Goal: Transaction & Acquisition: Purchase product/service

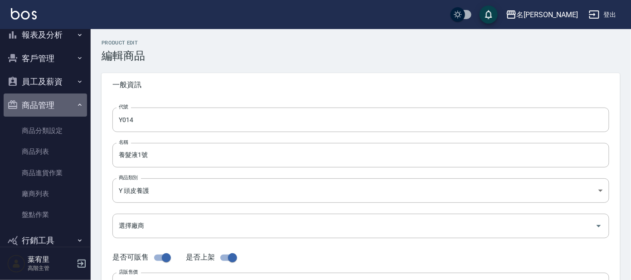
click at [57, 101] on button "商品管理" at bounding box center [45, 105] width 83 height 24
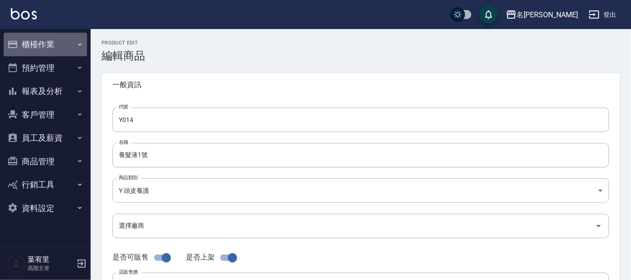
click at [44, 39] on button "櫃檯作業" at bounding box center [45, 45] width 83 height 24
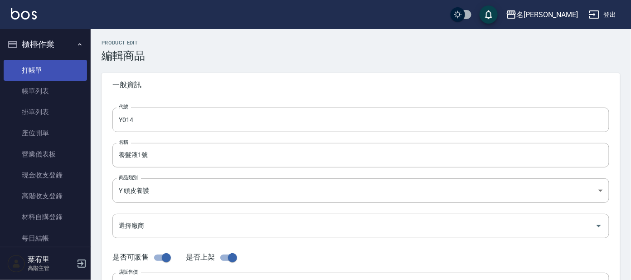
click at [41, 65] on link "打帳單" at bounding box center [45, 70] width 83 height 21
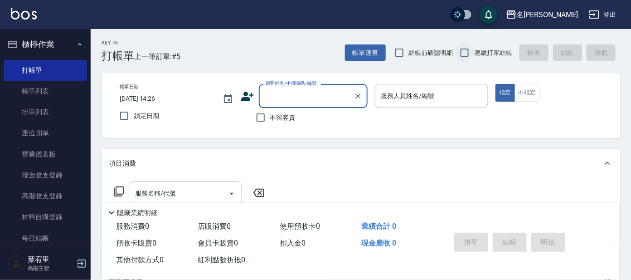
click at [474, 60] on input "連續打單結帳" at bounding box center [464, 52] width 19 height 19
checkbox input "true"
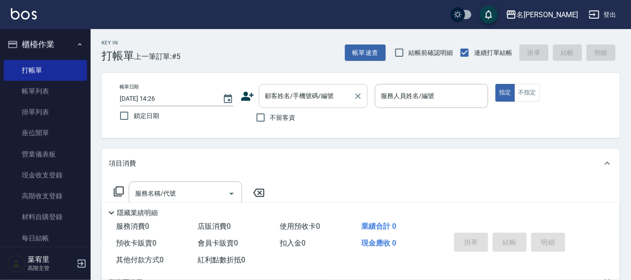
click at [295, 103] on input "顧客姓名/手機號碼/編號" at bounding box center [306, 96] width 87 height 16
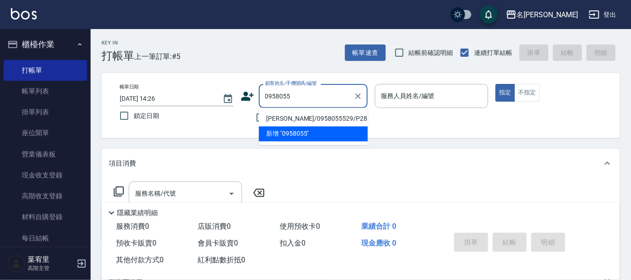
click at [314, 119] on li "張庭華/0958055529/P2837" at bounding box center [313, 118] width 109 height 15
type input "張庭華/0958055529/P2837"
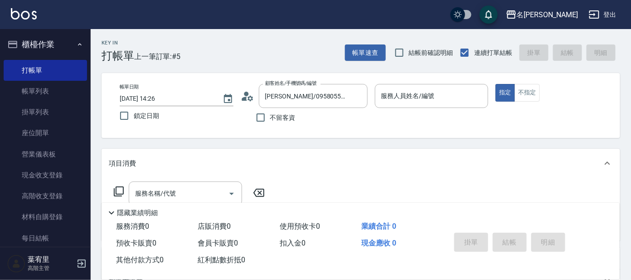
click at [250, 93] on icon at bounding box center [248, 96] width 14 height 14
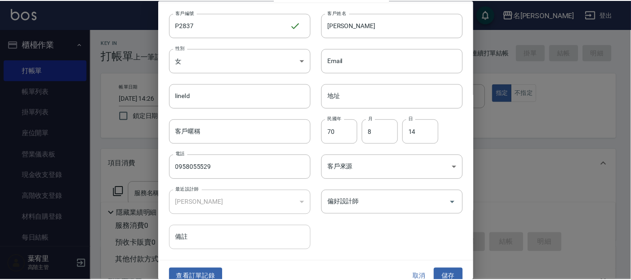
scroll to position [34, 0]
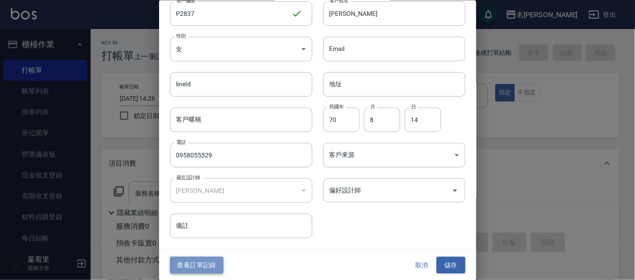
click at [198, 262] on button "查看訂單記錄" at bounding box center [196, 264] width 53 height 17
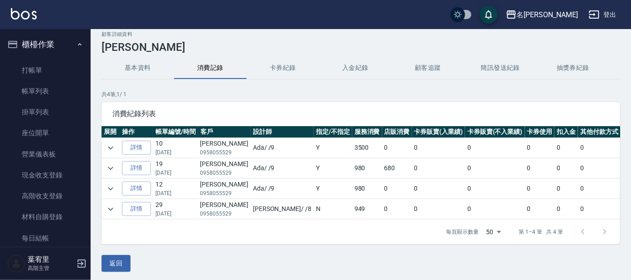
scroll to position [10, 0]
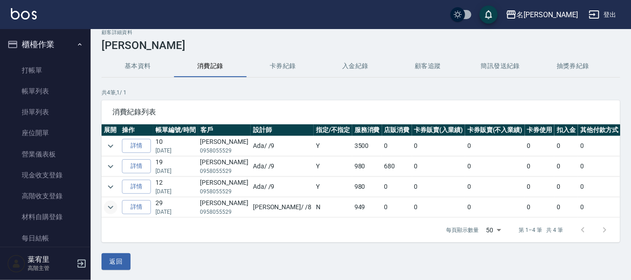
click at [111, 206] on icon "expand row" at bounding box center [110, 207] width 11 height 11
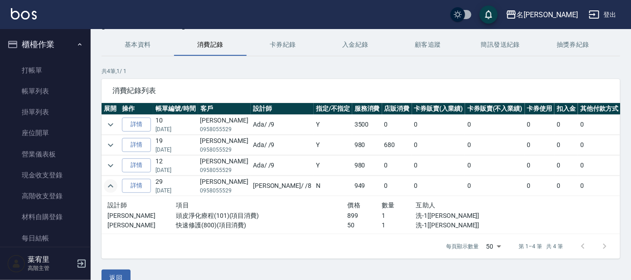
scroll to position [48, 0]
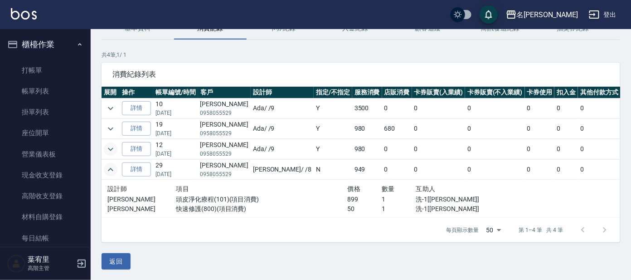
click at [113, 146] on icon "expand row" at bounding box center [110, 149] width 11 height 11
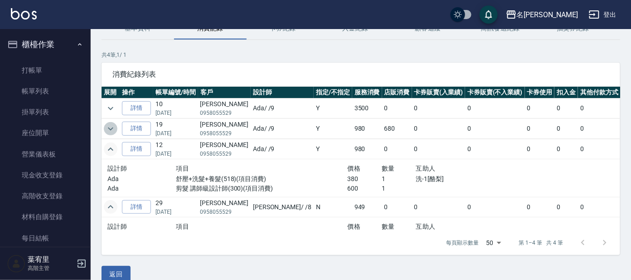
click at [112, 127] on icon "expand row" at bounding box center [110, 128] width 11 height 11
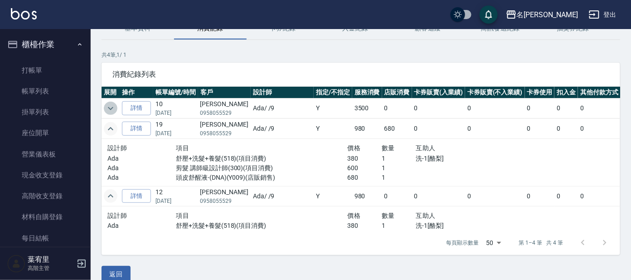
click at [109, 107] on icon "expand row" at bounding box center [110, 107] width 5 height 3
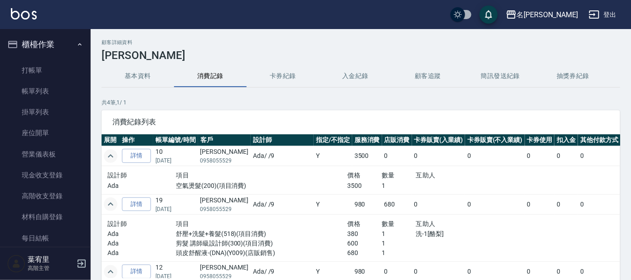
scroll to position [0, 0]
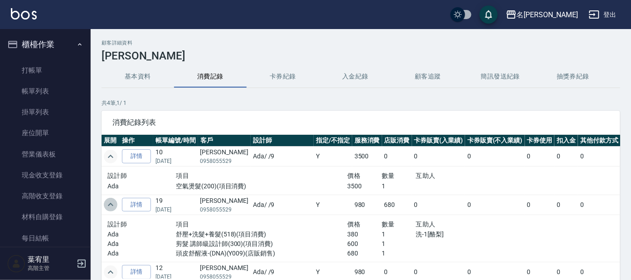
click at [111, 200] on icon "expand row" at bounding box center [110, 204] width 11 height 11
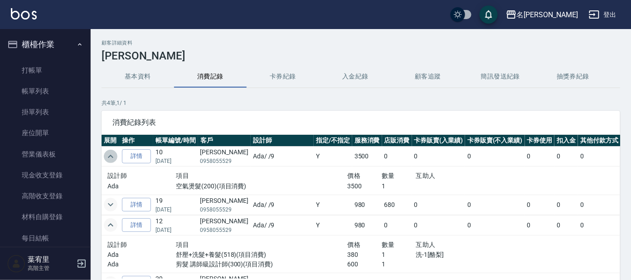
click at [106, 154] on icon "expand row" at bounding box center [110, 156] width 11 height 11
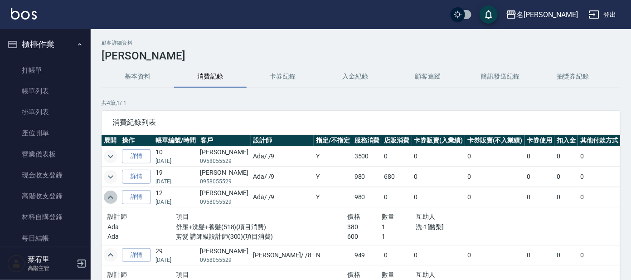
click at [106, 198] on icon "expand row" at bounding box center [110, 197] width 11 height 11
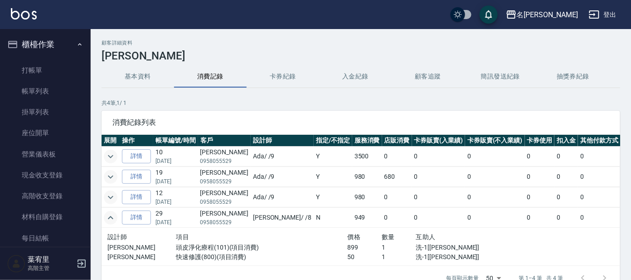
drag, startPoint x: 110, startPoint y: 212, endPoint x: 107, endPoint y: 199, distance: 12.9
click at [109, 212] on icon "expand row" at bounding box center [110, 217] width 11 height 11
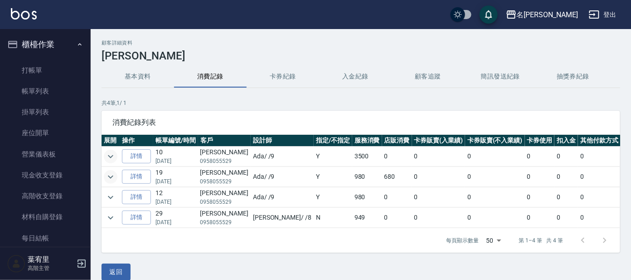
click at [129, 77] on button "基本資料" at bounding box center [138, 77] width 73 height 22
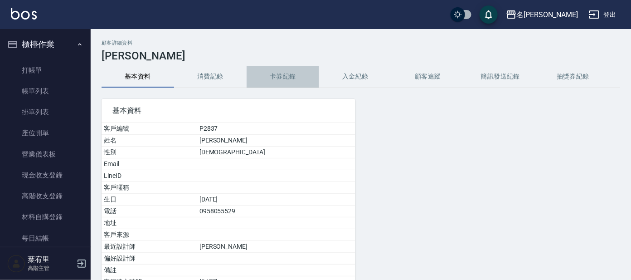
click at [278, 83] on button "卡券紀錄" at bounding box center [283, 77] width 73 height 22
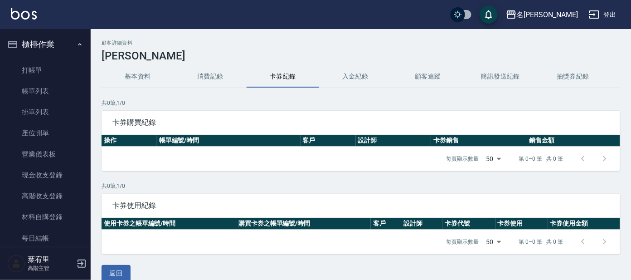
click at [134, 83] on button "基本資料" at bounding box center [138, 77] width 73 height 22
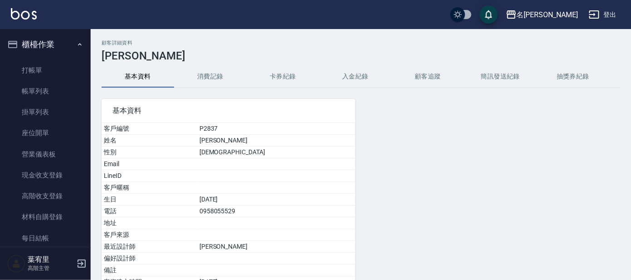
drag, startPoint x: 222, startPoint y: 69, endPoint x: 225, endPoint y: 74, distance: 5.5
click at [224, 69] on button "消費記錄" at bounding box center [210, 77] width 73 height 22
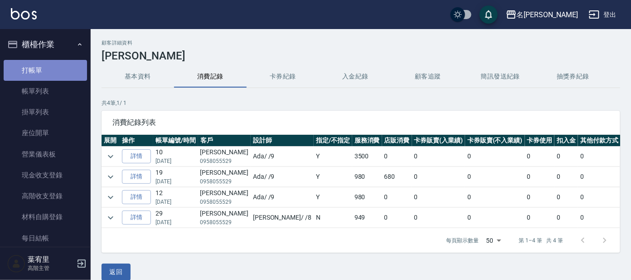
click at [47, 72] on link "打帳單" at bounding box center [45, 70] width 83 height 21
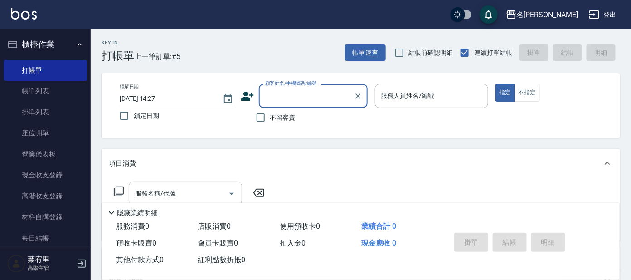
click at [303, 55] on div "Key In 打帳單 上一筆訂單:#5 帳單速查 結帳前確認明細 連續打單結帳 掛單 結帳 明細" at bounding box center [355, 45] width 529 height 33
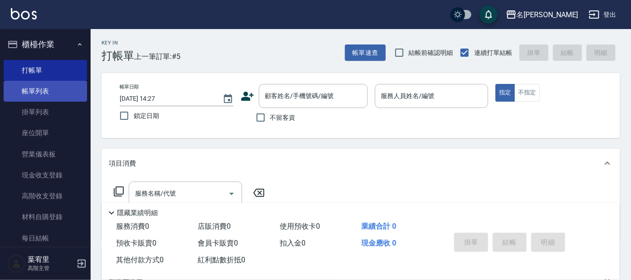
click at [42, 83] on link "帳單列表" at bounding box center [45, 91] width 83 height 21
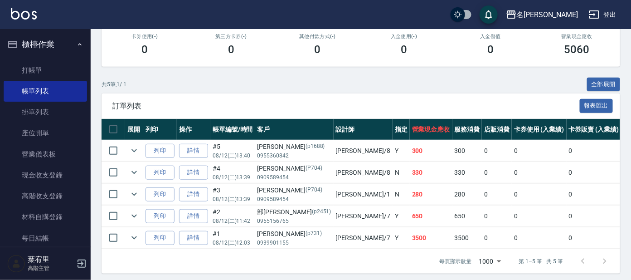
scroll to position [169, 0]
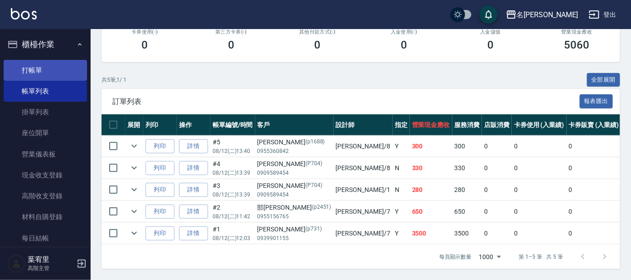
click at [34, 77] on link "打帳單" at bounding box center [45, 70] width 83 height 21
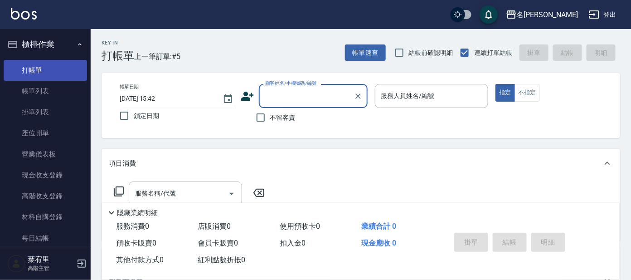
click at [31, 89] on link "帳單列表" at bounding box center [45, 91] width 83 height 21
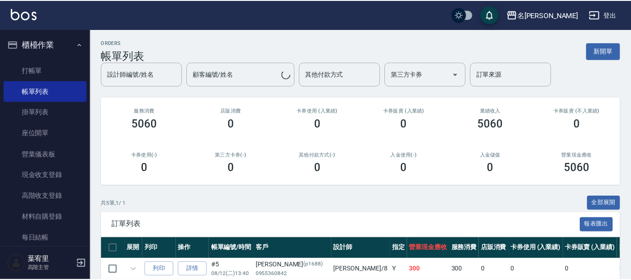
scroll to position [174, 0]
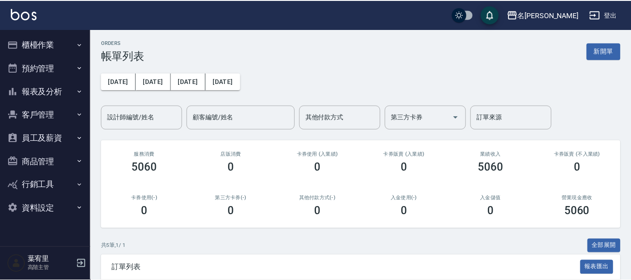
scroll to position [174, 0]
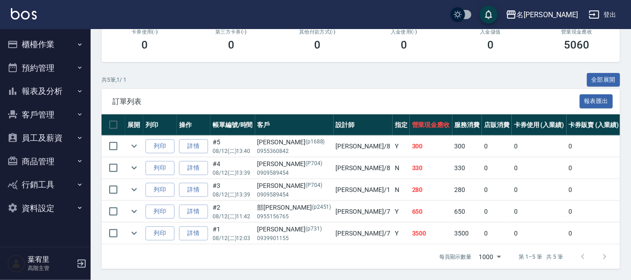
drag, startPoint x: 47, startPoint y: 43, endPoint x: 48, endPoint y: 38, distance: 4.7
click at [48, 39] on button "櫃檯作業" at bounding box center [45, 45] width 83 height 24
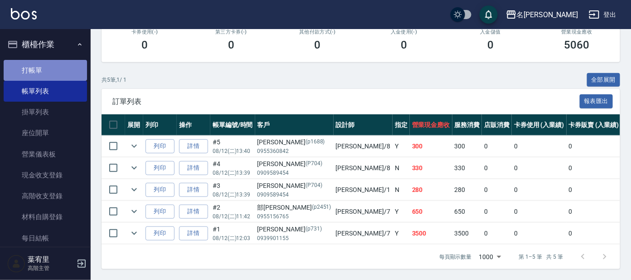
click at [46, 70] on link "打帳單" at bounding box center [45, 70] width 83 height 21
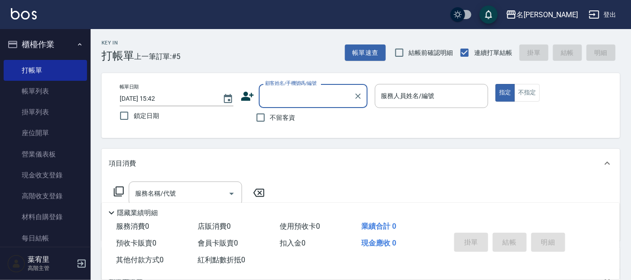
click at [293, 99] on input "顧客姓名/手機號碼/編號" at bounding box center [306, 96] width 87 height 16
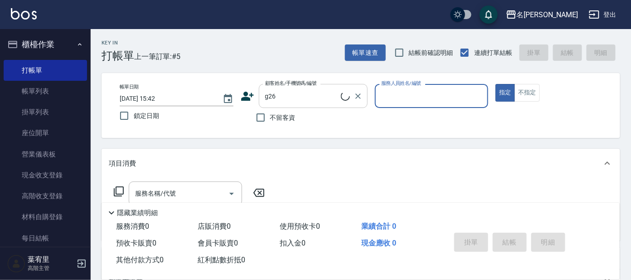
type input "[PERSON_NAME]/g26/[PERSON_NAME]"
click at [297, 90] on input "[PERSON_NAME]/g26/[PERSON_NAME]" at bounding box center [306, 96] width 87 height 16
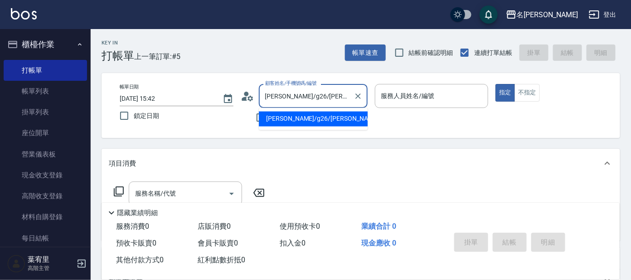
click at [421, 117] on div "帳單日期 [DATE] 15:42 鎖定日期 顧客姓名/手機號碼/編號 [PERSON_NAME]/g26/[PERSON_NAME] 顧客姓名/手機號碼/編…" at bounding box center [360, 105] width 497 height 43
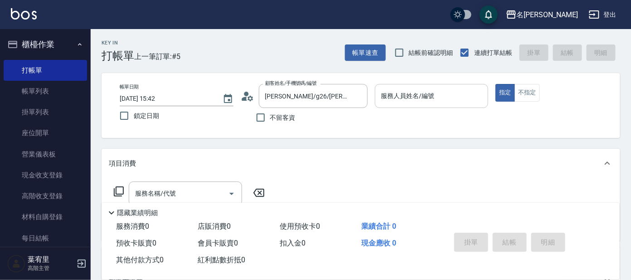
click at [415, 101] on input "服務人員姓名/編號" at bounding box center [432, 96] width 106 height 16
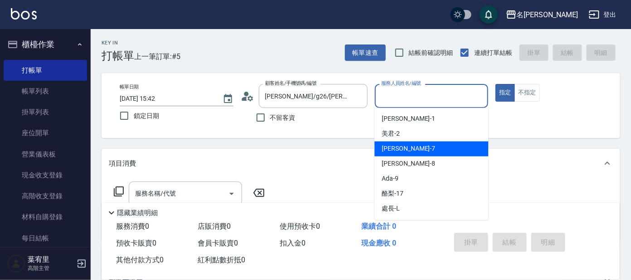
click at [413, 146] on div "[PERSON_NAME] -7" at bounding box center [431, 148] width 114 height 15
type input "[PERSON_NAME]-7"
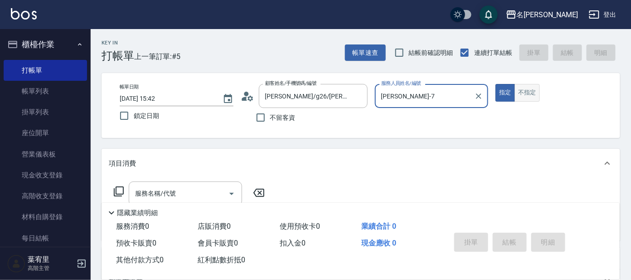
click at [520, 89] on button "不指定" at bounding box center [526, 93] width 25 height 18
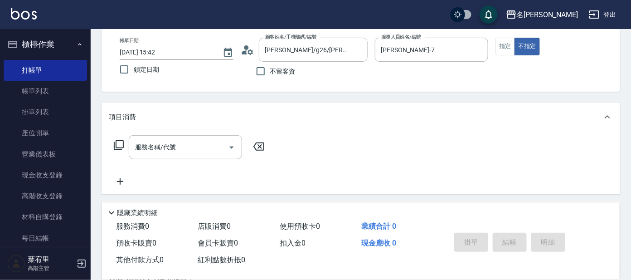
scroll to position [113, 0]
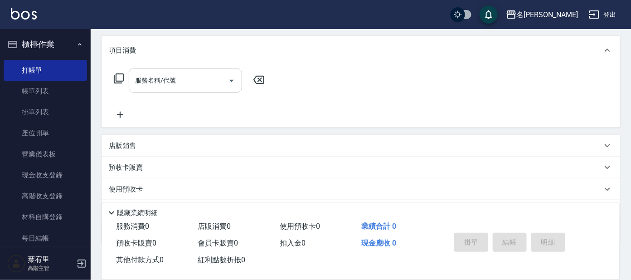
click at [160, 73] on input "服務名稱/代號" at bounding box center [179, 81] width 92 height 16
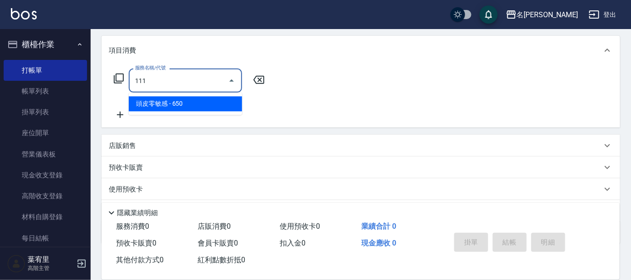
click at [193, 100] on span "頭皮零敏感 - 650" at bounding box center [185, 104] width 113 height 15
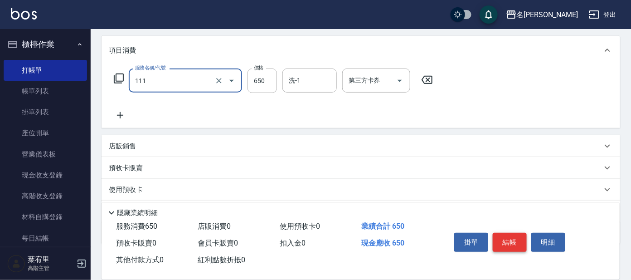
type input "頭皮零敏感(111)"
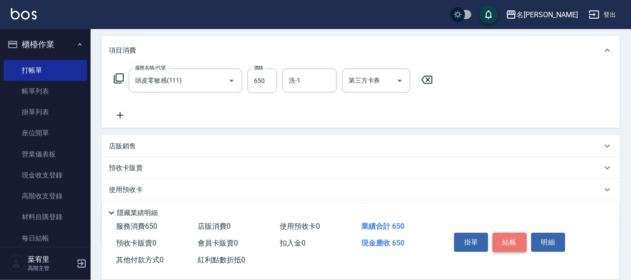
click at [506, 236] on button "結帳" at bounding box center [510, 241] width 34 height 19
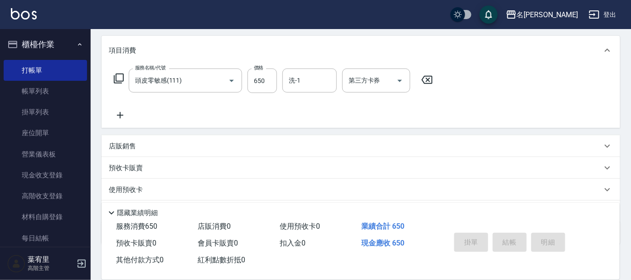
type input "[DATE] 15:44"
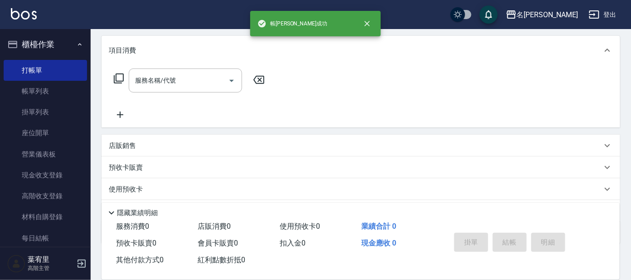
scroll to position [0, 0]
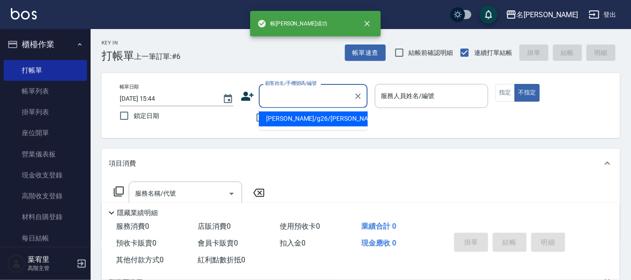
click at [297, 95] on input "顧客姓名/手機號碼/編號" at bounding box center [306, 96] width 87 height 16
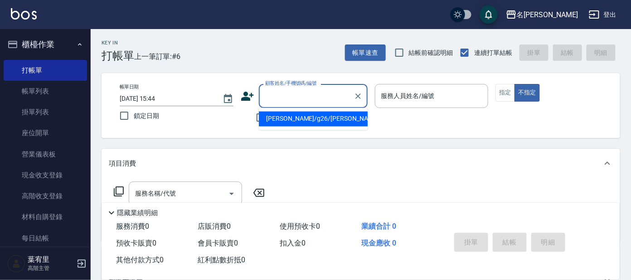
click at [297, 118] on li "[PERSON_NAME]/g26/[PERSON_NAME]" at bounding box center [313, 118] width 109 height 15
type input "[PERSON_NAME]/g26/[PERSON_NAME]"
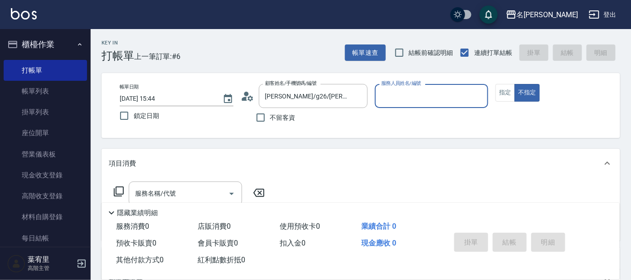
click at [407, 99] on input "服務人員姓名/編號" at bounding box center [432, 96] width 106 height 16
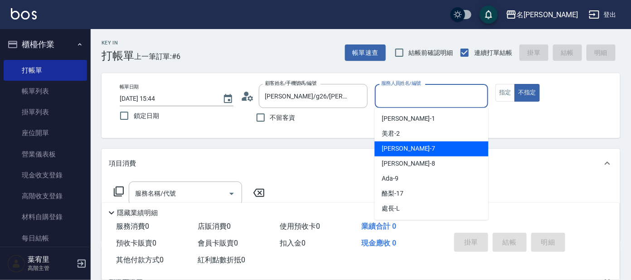
drag, startPoint x: 404, startPoint y: 146, endPoint x: 410, endPoint y: 143, distance: 6.3
click at [404, 146] on div "[PERSON_NAME] -7" at bounding box center [431, 148] width 114 height 15
type input "[PERSON_NAME]-7"
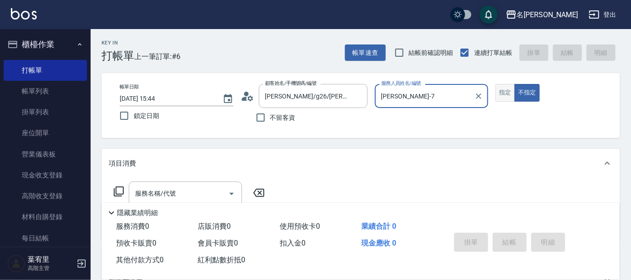
click at [502, 96] on button "指定" at bounding box center [504, 93] width 19 height 18
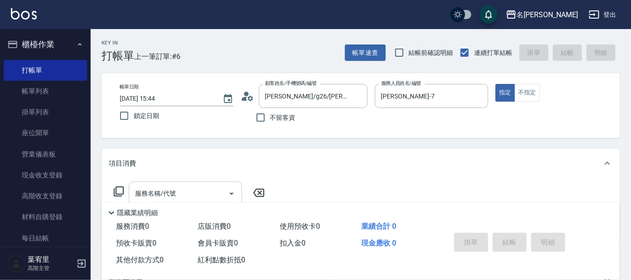
click at [197, 184] on div "服務名稱/代號" at bounding box center [185, 193] width 113 height 24
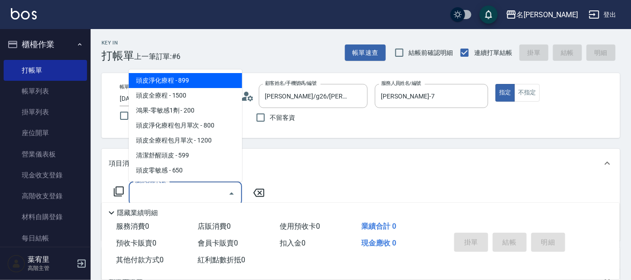
click at [218, 82] on span "頭皮淨化療程 - 899" at bounding box center [185, 80] width 113 height 15
type input "頭皮淨化療程(101)"
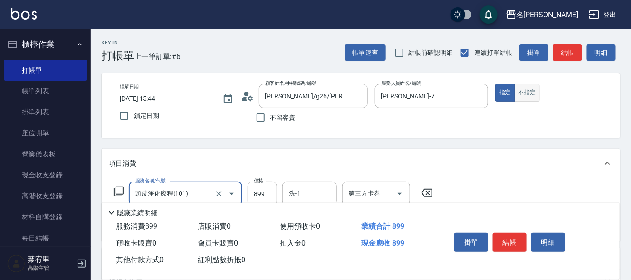
click at [534, 92] on button "不指定" at bounding box center [526, 93] width 25 height 18
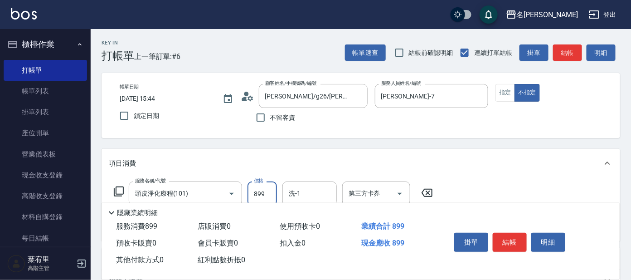
click at [261, 189] on input "899" at bounding box center [261, 193] width 29 height 24
type input "799"
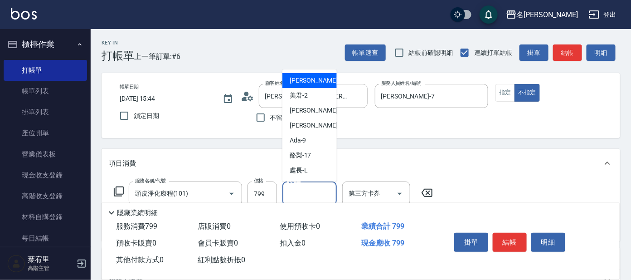
click at [323, 192] on input "洗-1" at bounding box center [309, 193] width 46 height 16
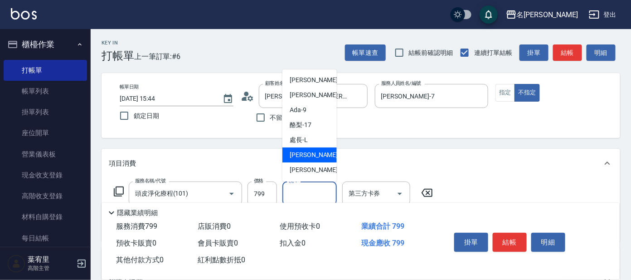
scroll to position [45, 0]
click at [316, 157] on div "云潔 -12" at bounding box center [309, 155] width 54 height 15
type input "云潔-12"
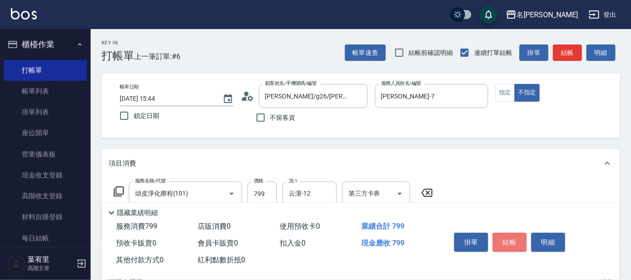
click at [521, 233] on button "結帳" at bounding box center [510, 241] width 34 height 19
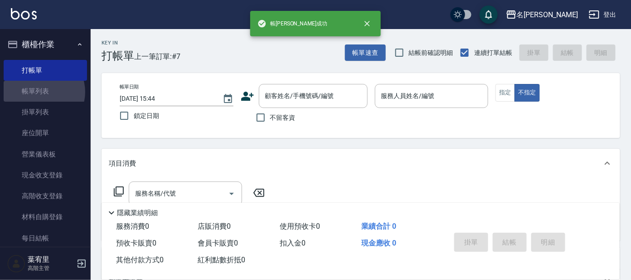
drag, startPoint x: 41, startPoint y: 92, endPoint x: 84, endPoint y: 109, distance: 46.6
click at [41, 92] on link "帳單列表" at bounding box center [45, 91] width 83 height 21
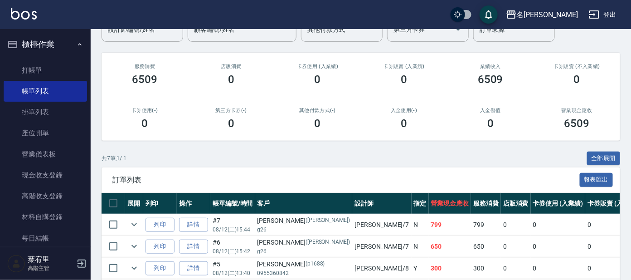
scroll to position [169, 0]
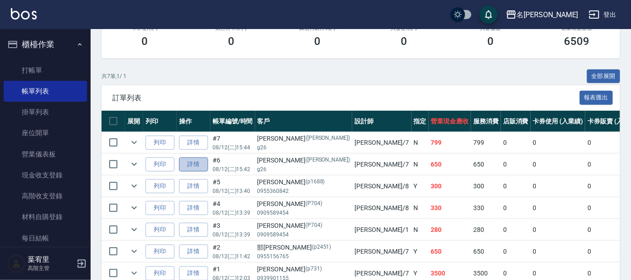
click at [189, 164] on link "詳情" at bounding box center [193, 164] width 29 height 14
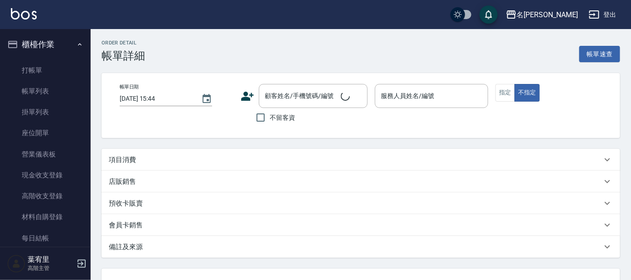
type input "[DATE] 15:42"
type input "[PERSON_NAME]-7"
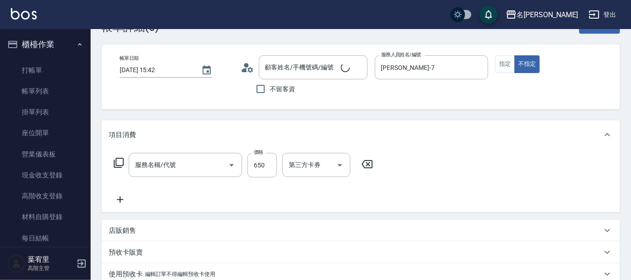
scroll to position [56, 0]
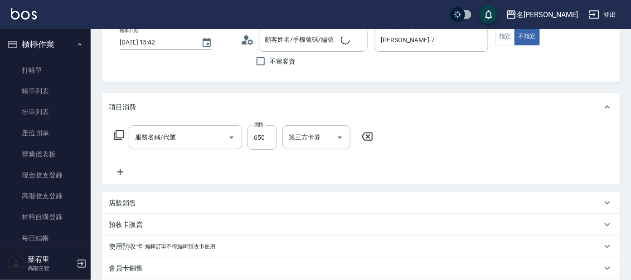
type input "[PERSON_NAME]/g26/[PERSON_NAME]"
type input "頭皮零敏感(111)"
click at [309, 141] on input "洗-1" at bounding box center [309, 137] width 46 height 16
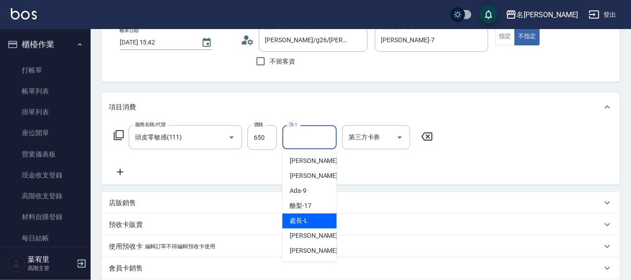
scroll to position [45, 0]
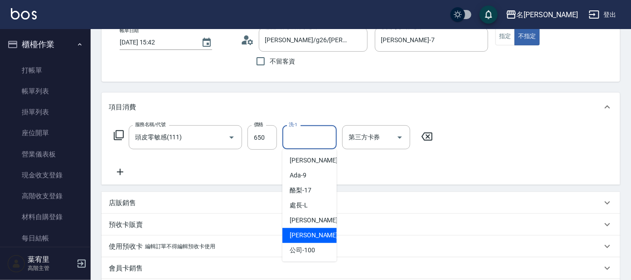
click at [308, 239] on span "云潔 -12" at bounding box center [318, 236] width 57 height 10
type input "云潔-12"
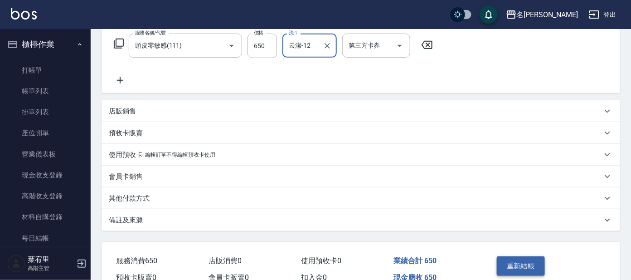
scroll to position [194, 0]
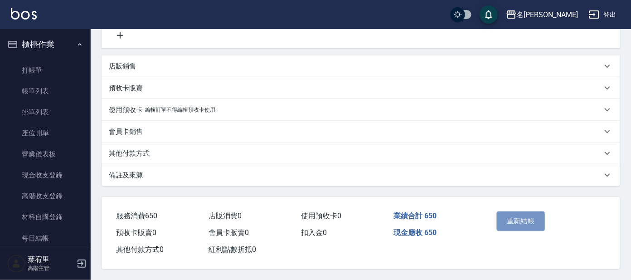
drag, startPoint x: 514, startPoint y: 222, endPoint x: 519, endPoint y: 215, distance: 8.1
click at [521, 216] on button "重新結帳" at bounding box center [521, 220] width 48 height 19
click at [519, 215] on div "重新結帳" at bounding box center [519, 227] width 53 height 39
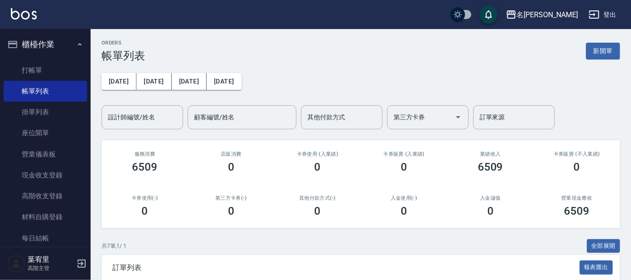
drag, startPoint x: 44, startPoint y: 67, endPoint x: 119, endPoint y: 3, distance: 98.1
click at [44, 67] on link "打帳單" at bounding box center [45, 70] width 83 height 21
